Goal: Information Seeking & Learning: Understand process/instructions

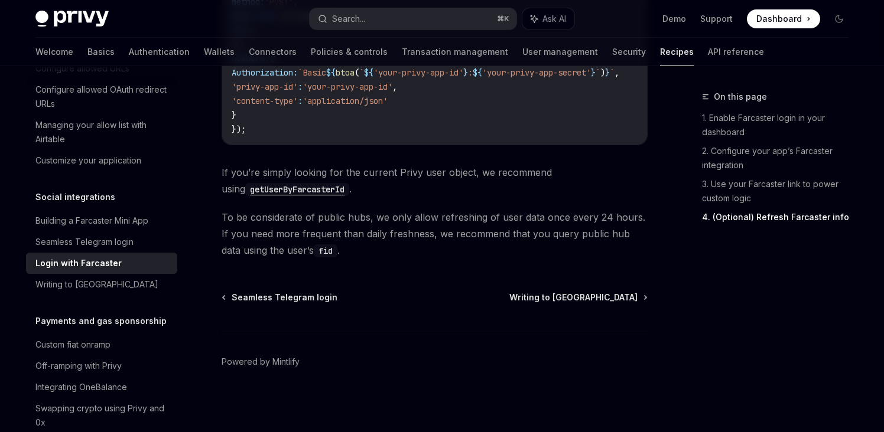
scroll to position [1263, 0]
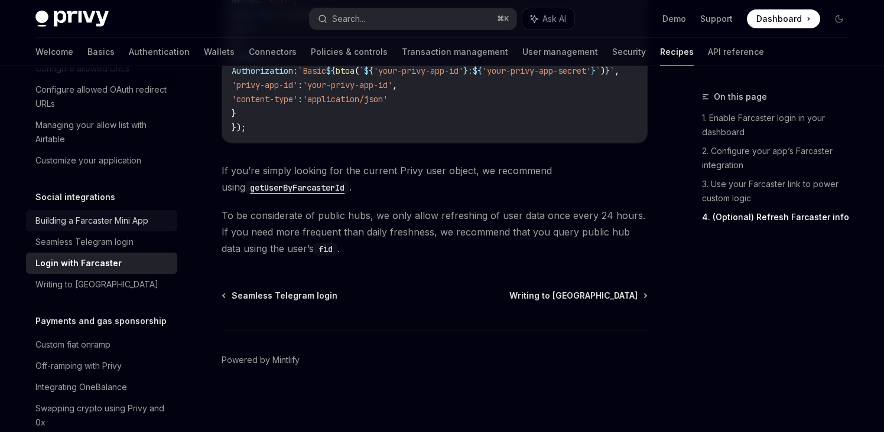
click at [66, 214] on div "Building a Farcaster Mini App" at bounding box center [91, 221] width 113 height 14
type textarea "*"
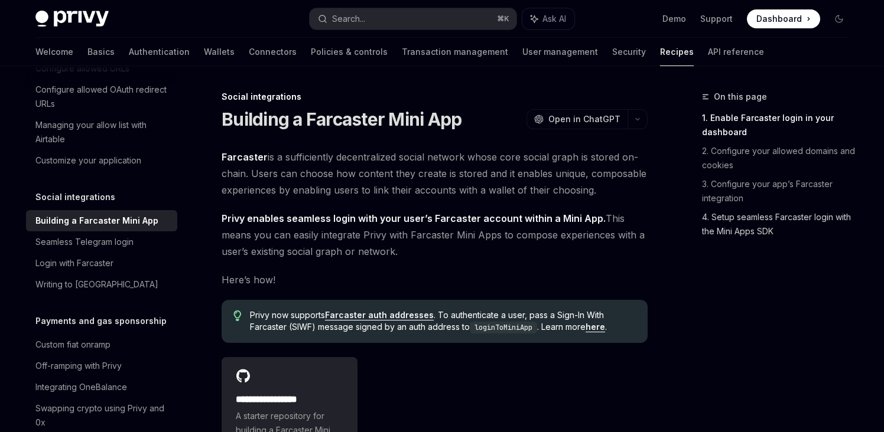
click at [732, 224] on link "4. Setup seamless Farcaster login with the Mini Apps SDK" at bounding box center [780, 224] width 156 height 33
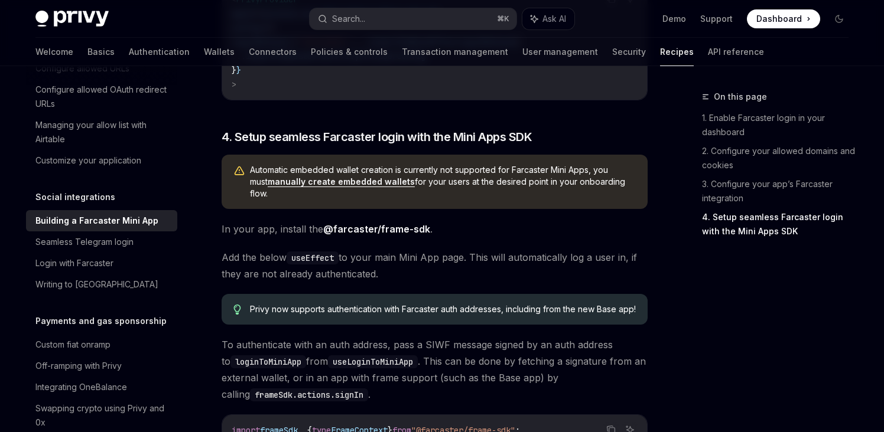
scroll to position [1126, 0]
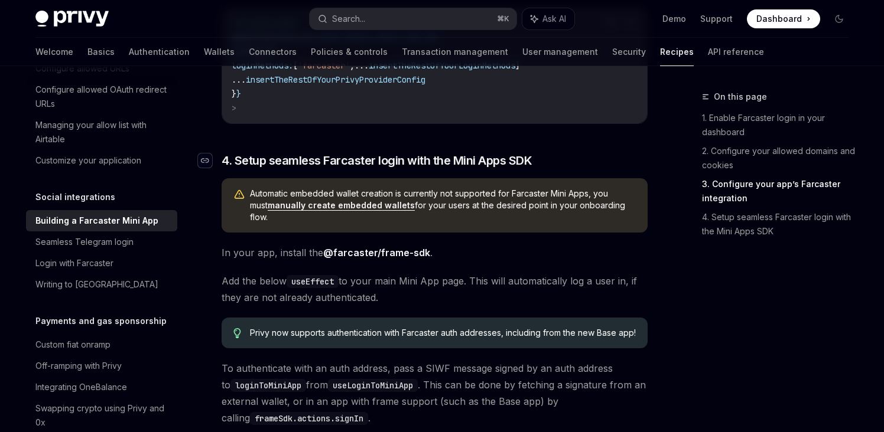
click at [199, 168] on div "Navigate to header" at bounding box center [205, 161] width 14 height 14
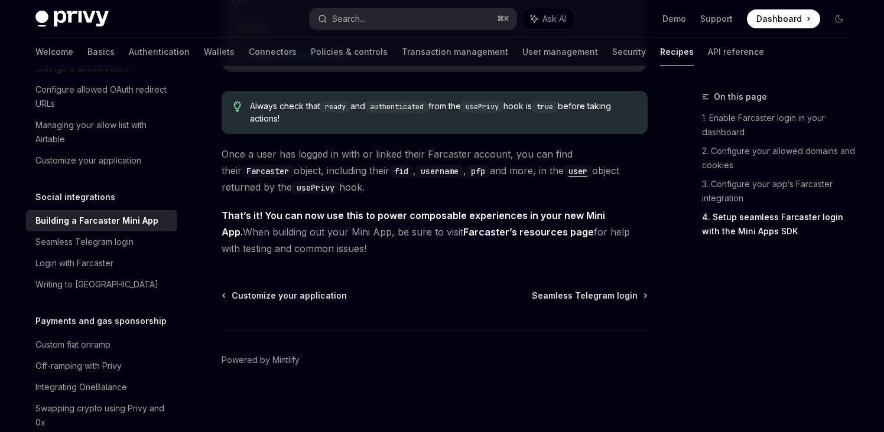
scroll to position [1957, 0]
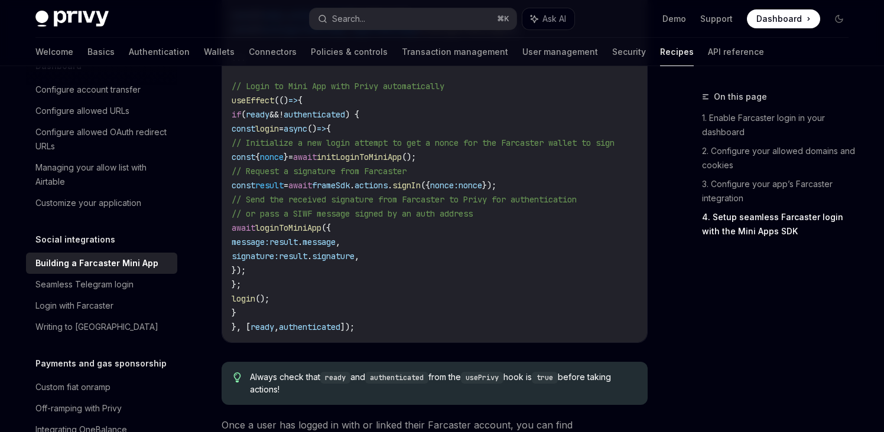
scroll to position [1663, 0]
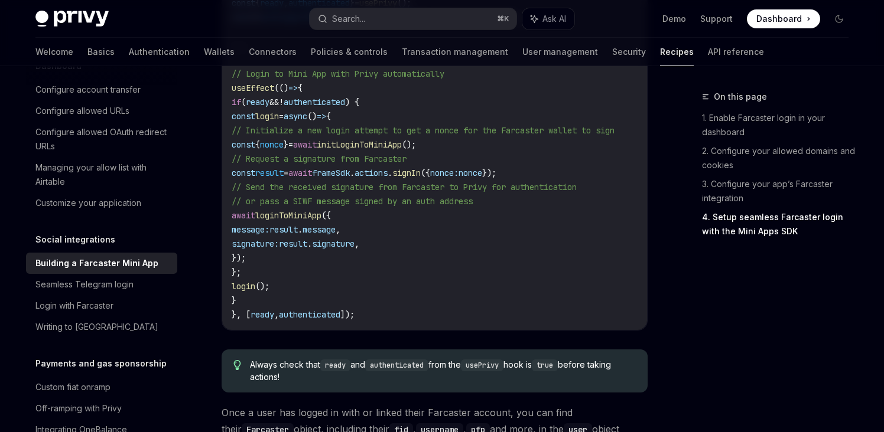
click at [442, 170] on code "import frameSdk , { type FrameContext } from "@farcaster/frame-sdk" ; import { …" at bounding box center [437, 116] width 411 height 411
click at [391, 164] on span "// Request a signature from Farcaster" at bounding box center [319, 159] width 175 height 11
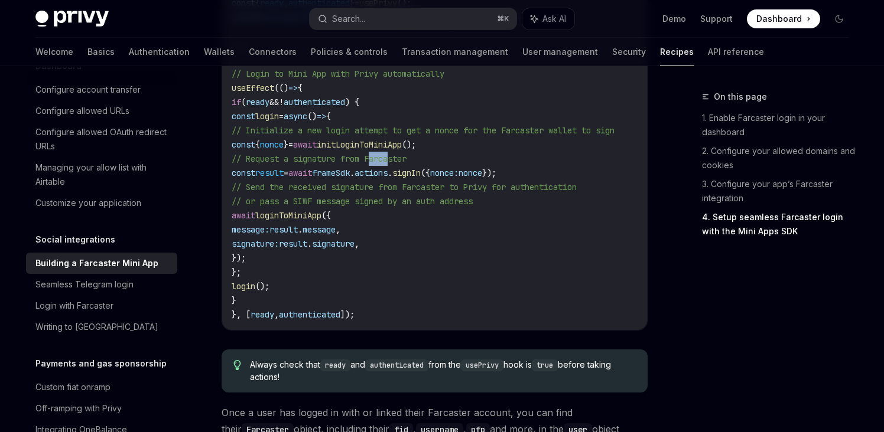
click at [391, 164] on span "// Request a signature from Farcaster" at bounding box center [319, 159] width 175 height 11
